Goal: Communication & Community: Answer question/provide support

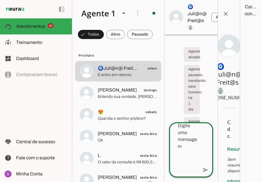
click at [194, 149] on textarea at bounding box center [183, 149] width 29 height 55
click at [253, 157] on agent-query-information at bounding box center [251, 91] width 22 height 182
click at [230, 153] on section "Contexto da conversa sync Extrair contexto novamente Aperte para extrair o cont…" at bounding box center [228, 168] width 13 height 120
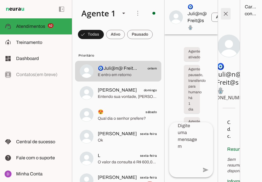
click at [223, 15] on span at bounding box center [226, 14] width 14 height 14
